Goal: Navigation & Orientation: Find specific page/section

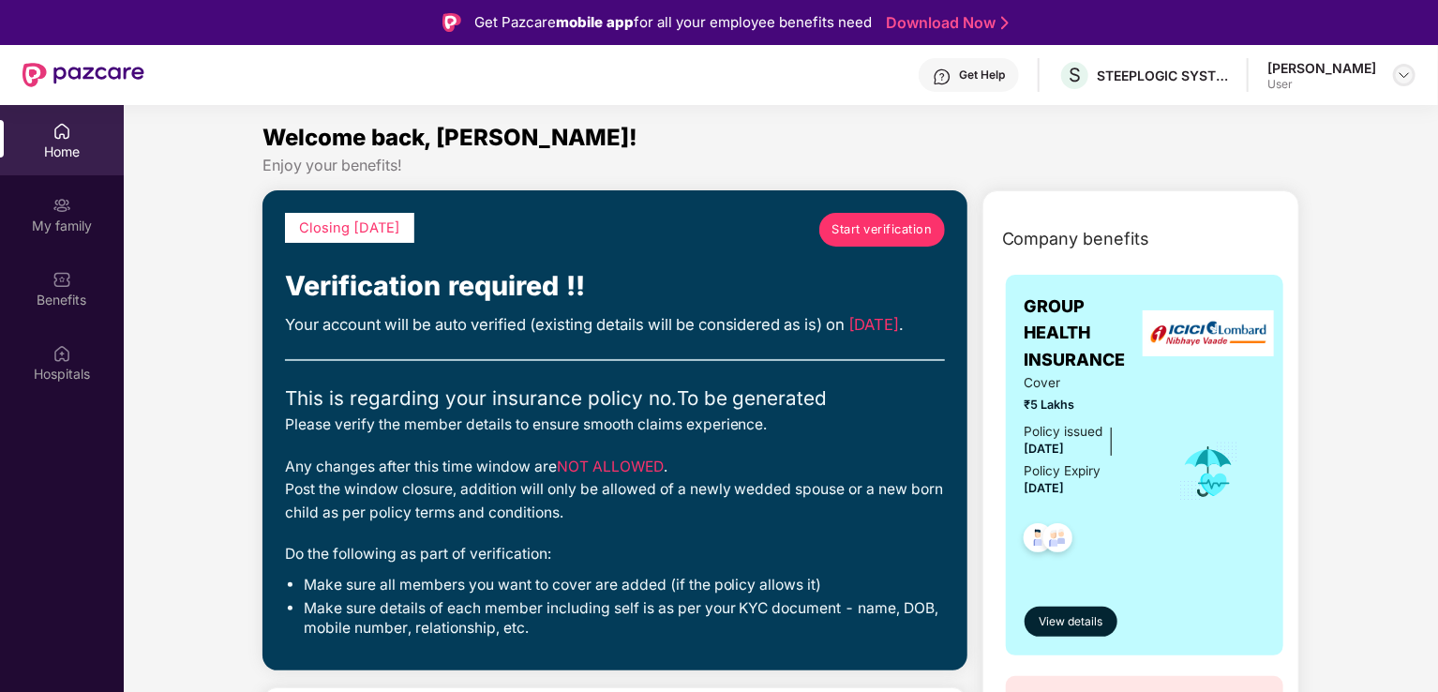
click at [1400, 75] on img at bounding box center [1404, 74] width 15 height 15
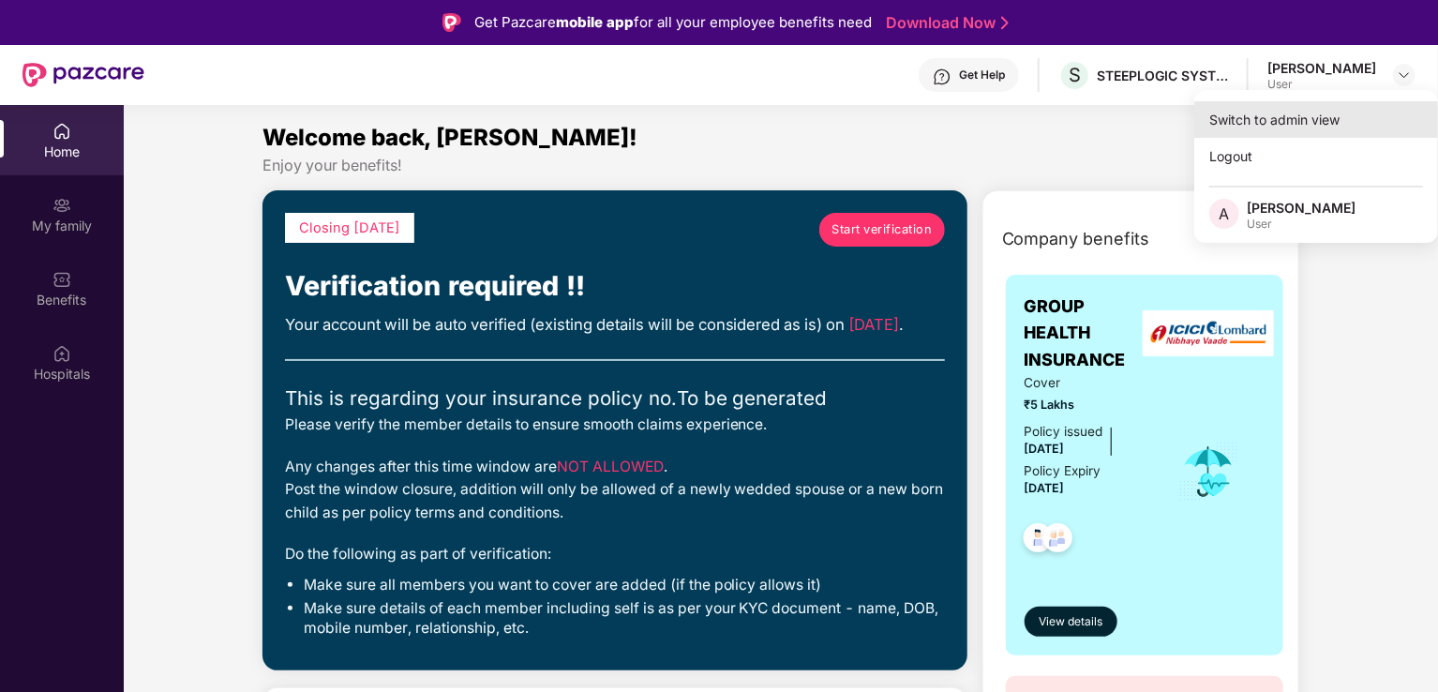
click at [1294, 116] on div "Switch to admin view" at bounding box center [1316, 119] width 244 height 37
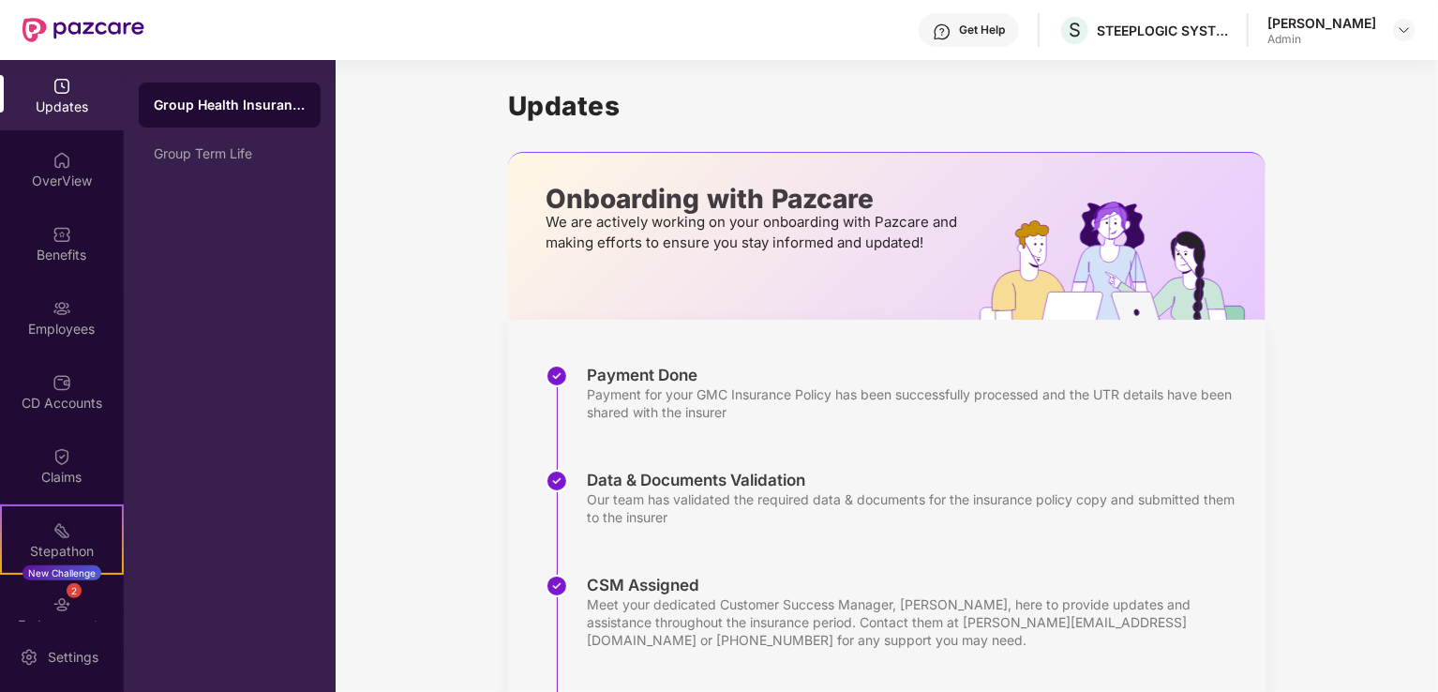
click at [967, 37] on div "Get Help" at bounding box center [982, 29] width 46 height 15
click at [399, 351] on div "Updates Onboarding with Pazcare We are actively working on your onboarding with…" at bounding box center [887, 528] width 1102 height 936
click at [1405, 34] on img at bounding box center [1404, 29] width 15 height 15
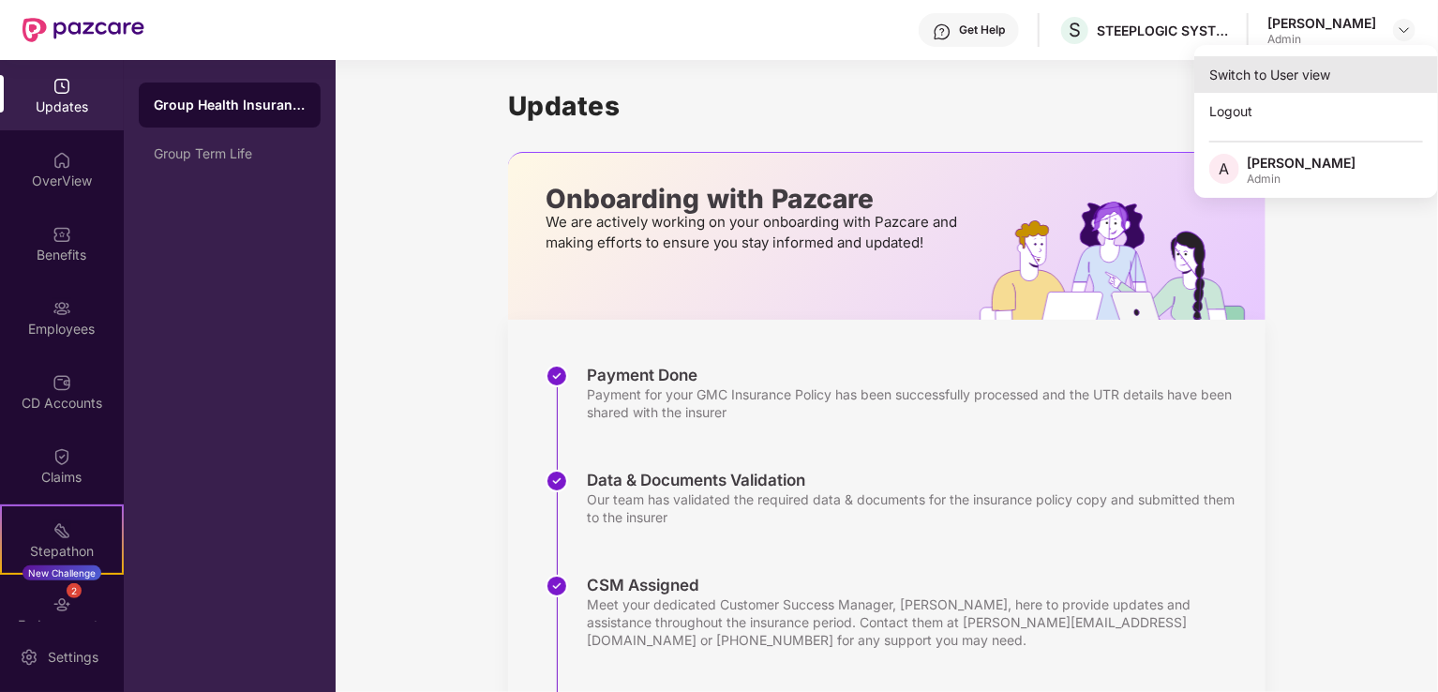
click at [1292, 80] on div "Switch to User view" at bounding box center [1316, 74] width 244 height 37
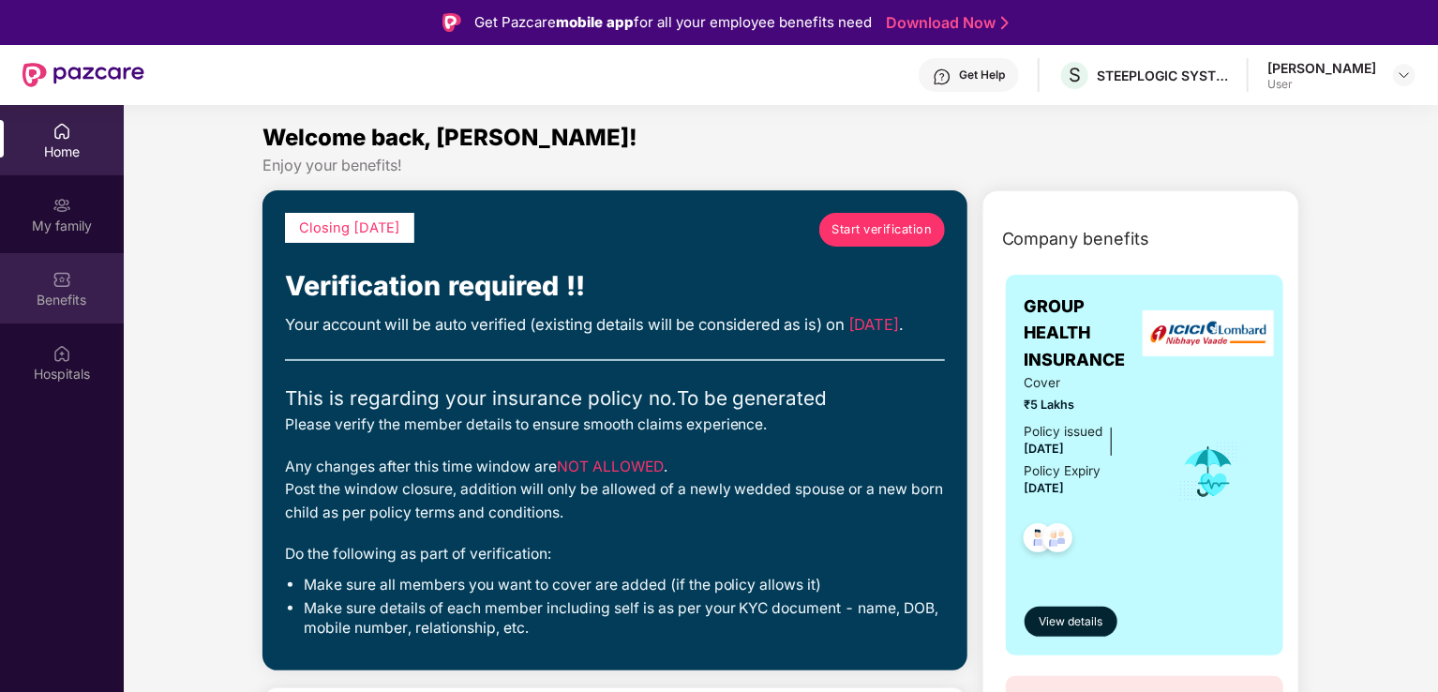
click at [59, 274] on img at bounding box center [61, 279] width 19 height 19
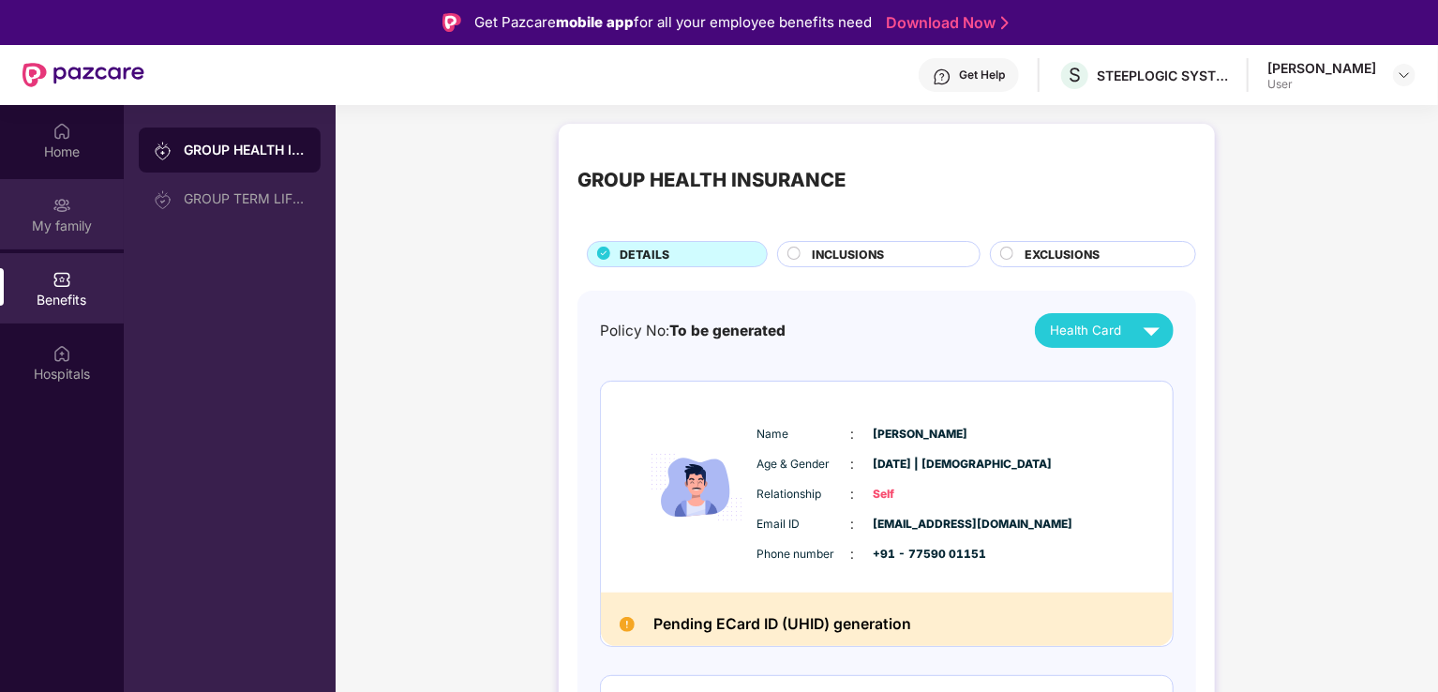
click at [56, 227] on div "My family" at bounding box center [62, 226] width 124 height 19
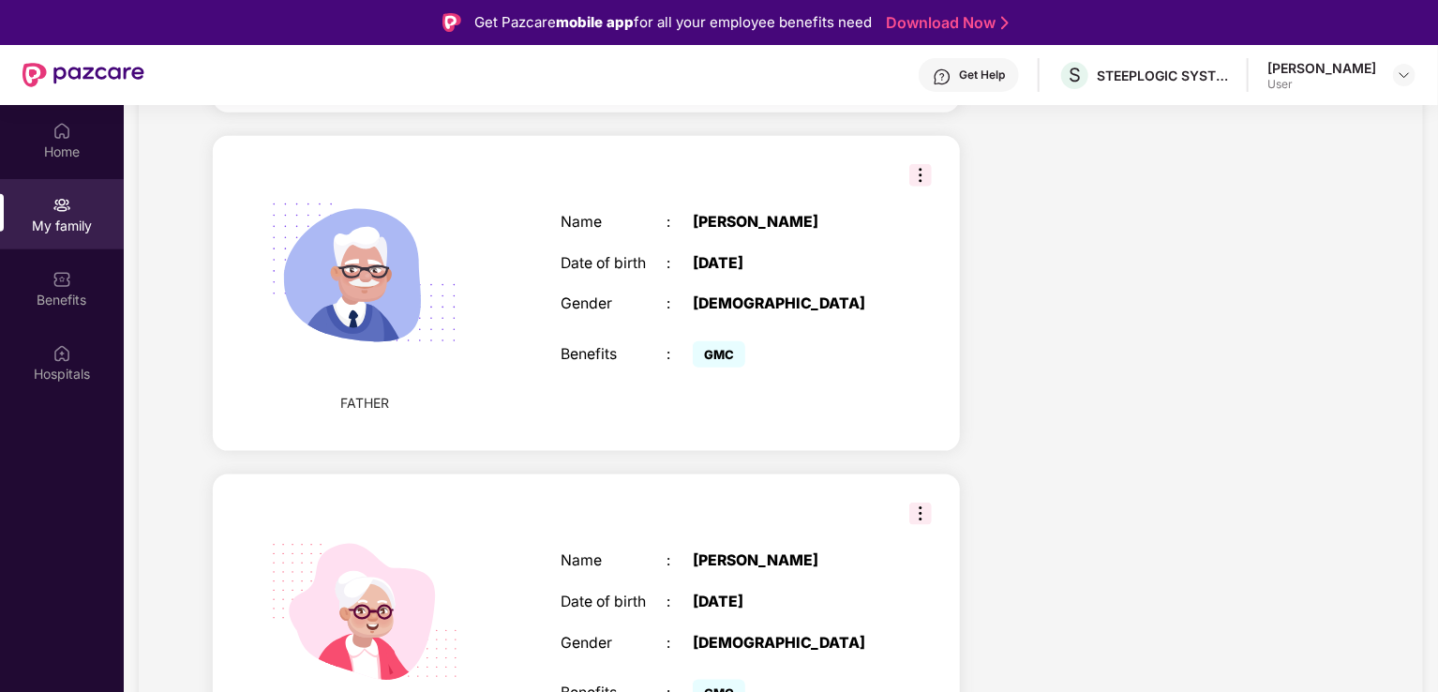
scroll to position [1126, 0]
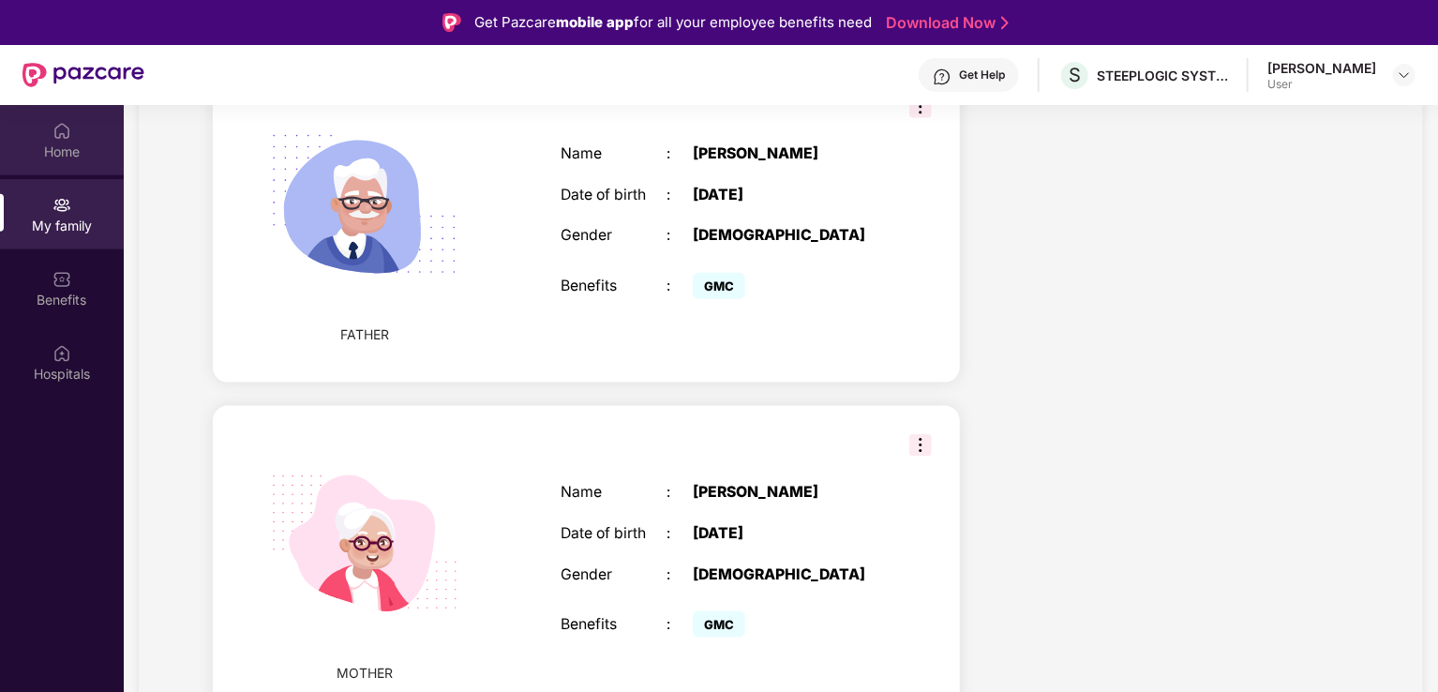
click at [58, 141] on div "Home" at bounding box center [62, 140] width 124 height 70
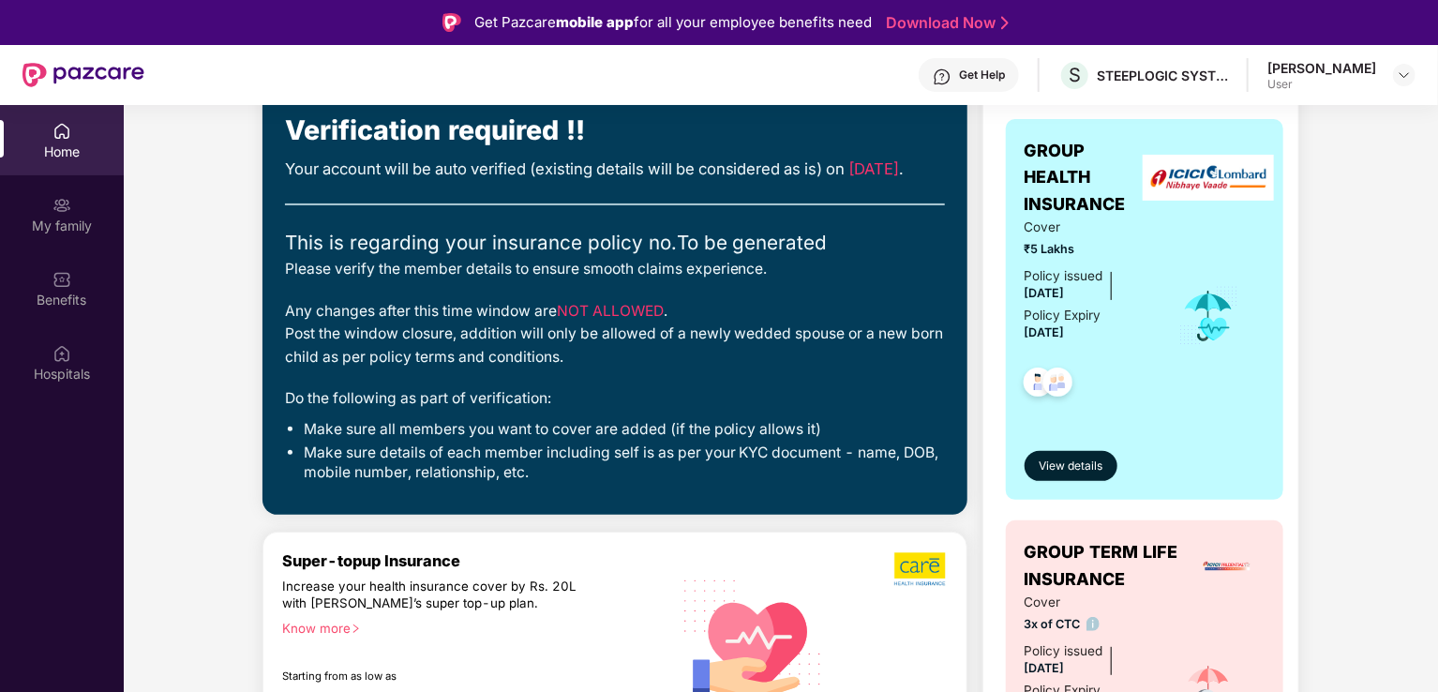
scroll to position [0, 0]
